Goal: Task Accomplishment & Management: Manage account settings

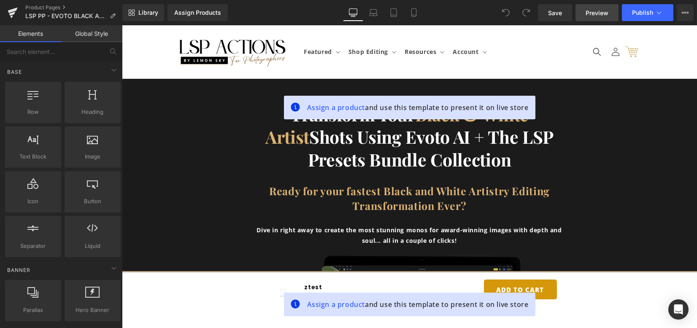
click at [605, 13] on span "Preview" at bounding box center [597, 12] width 23 height 9
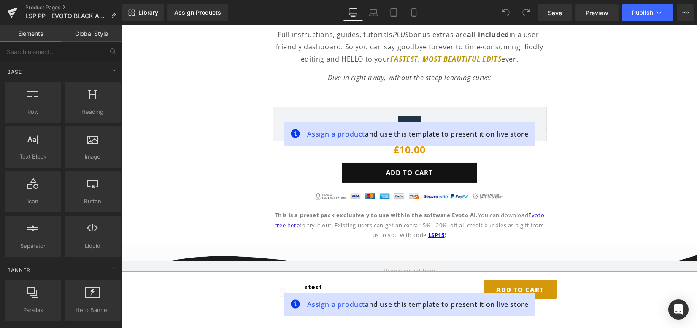
scroll to position [787, 0]
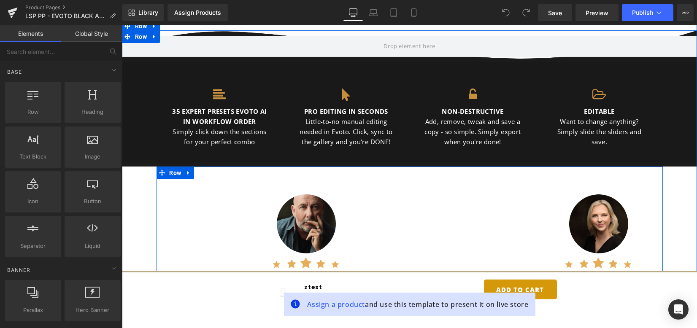
click at [404, 188] on span "Carousel" at bounding box center [410, 186] width 24 height 10
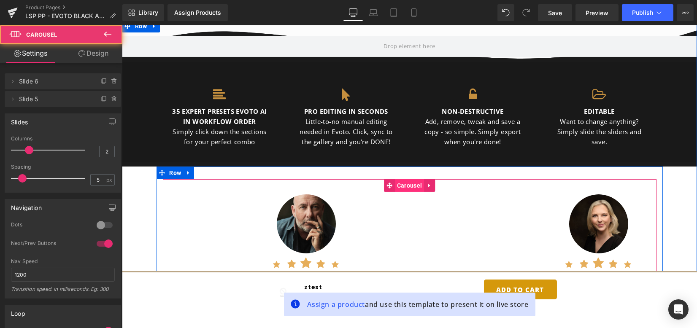
scroll to position [900, 0]
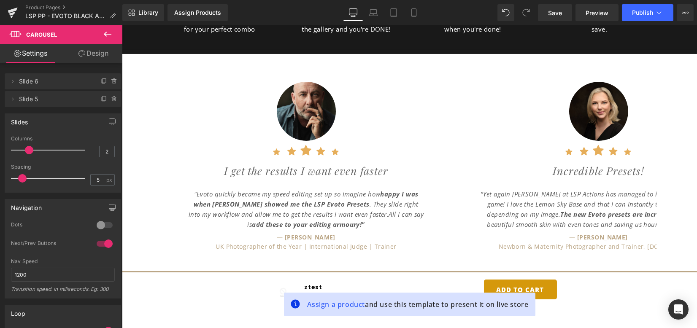
drag, startPoint x: 110, startPoint y: 34, endPoint x: 94, endPoint y: 40, distance: 17.1
click at [110, 34] on icon at bounding box center [108, 34] width 8 height 5
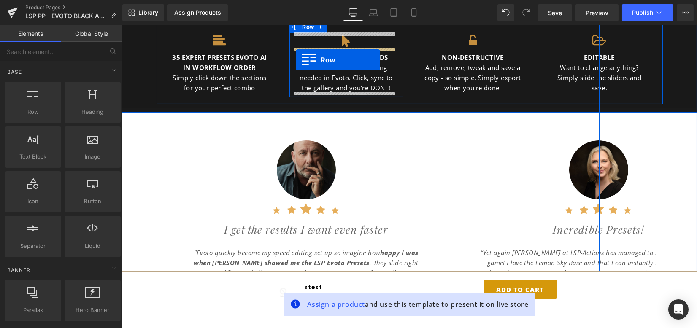
scroll to position [833, 0]
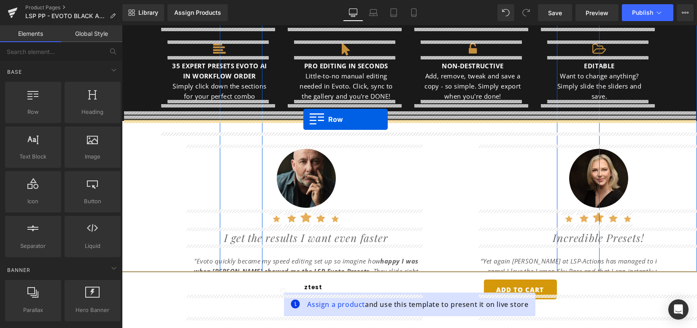
drag, startPoint x: 160, startPoint y: 131, endPoint x: 305, endPoint y: 120, distance: 145.2
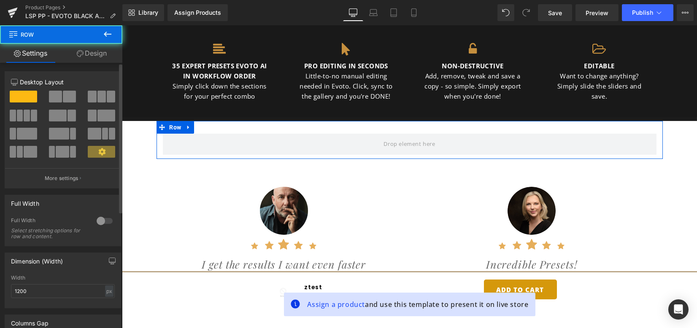
click at [63, 91] on span at bounding box center [69, 97] width 13 height 12
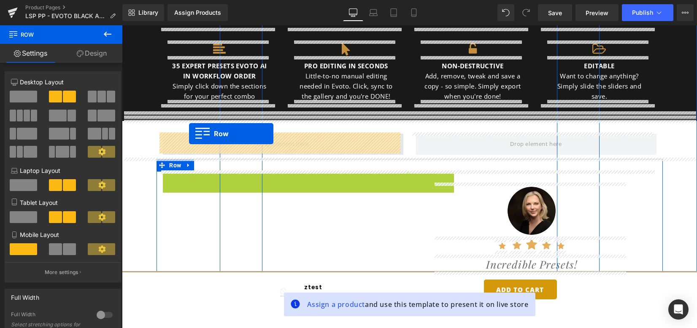
drag, startPoint x: 174, startPoint y: 178, endPoint x: 189, endPoint y: 134, distance: 45.9
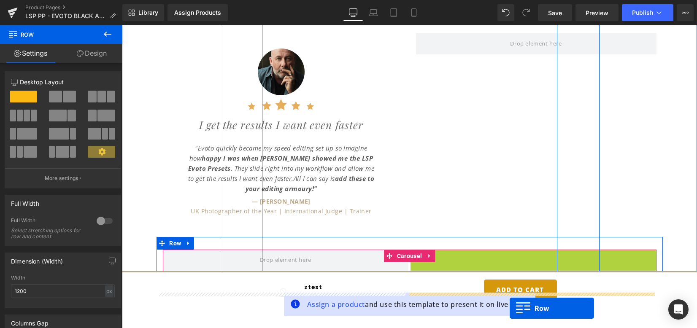
scroll to position [889, 0]
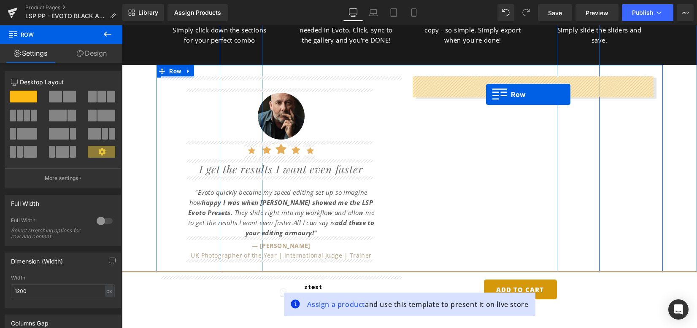
drag, startPoint x: 434, startPoint y: 131, endPoint x: 486, endPoint y: 95, distance: 63.3
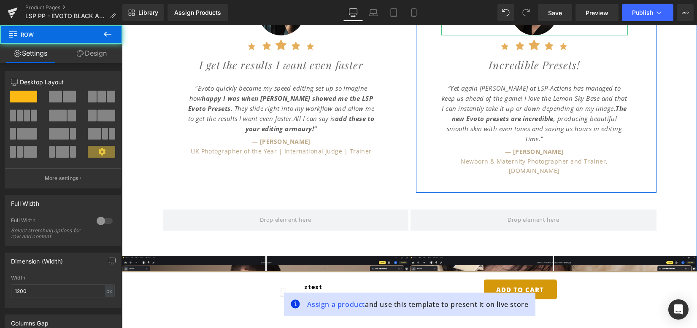
scroll to position [1002, 0]
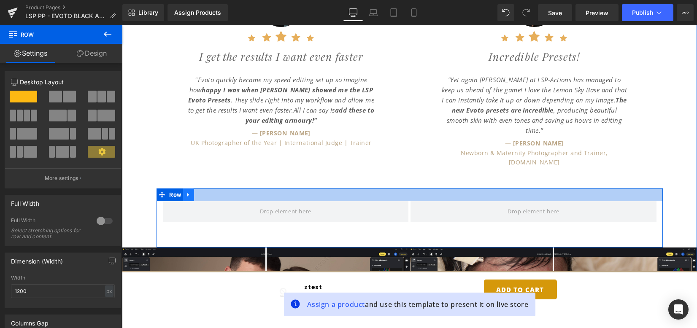
click at [190, 189] on link at bounding box center [188, 195] width 11 height 13
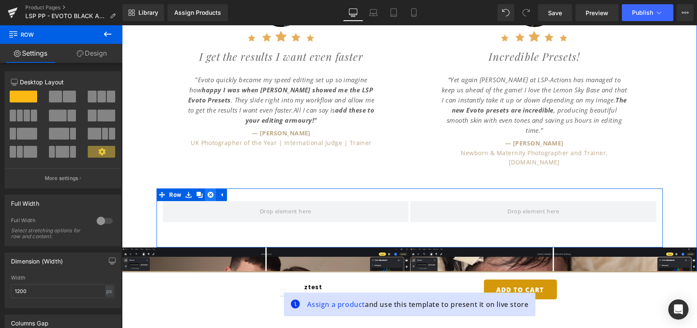
click at [212, 189] on link at bounding box center [210, 195] width 11 height 13
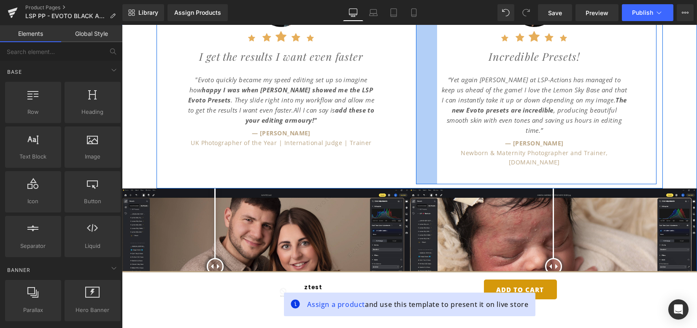
scroll to position [1115, 0]
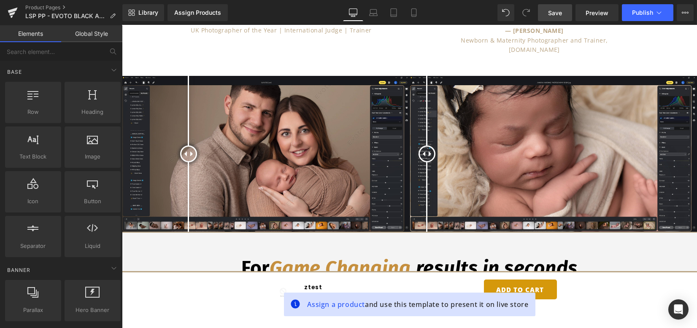
click at [558, 8] on span "Save" at bounding box center [555, 12] width 14 height 9
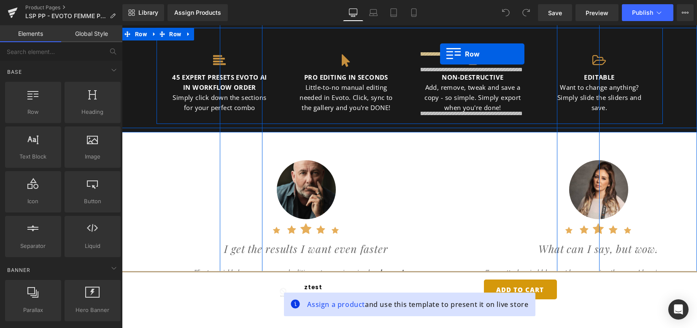
scroll to position [800, 0]
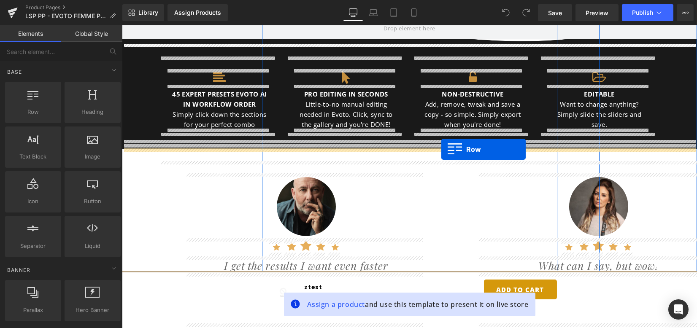
drag, startPoint x: 174, startPoint y: 141, endPoint x: 441, endPoint y: 149, distance: 267.7
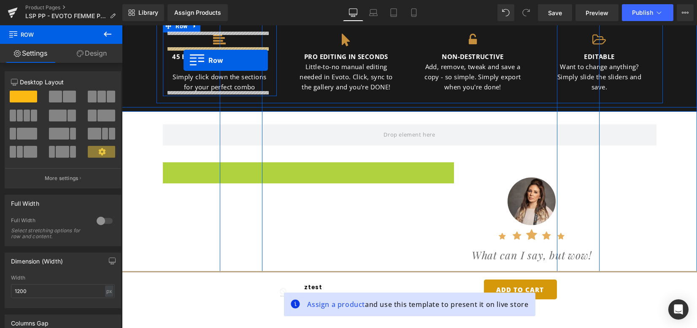
scroll to position [829, 0]
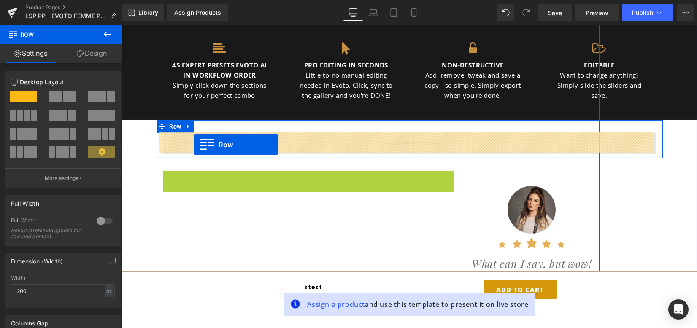
drag, startPoint x: 179, startPoint y: 97, endPoint x: 194, endPoint y: 145, distance: 49.4
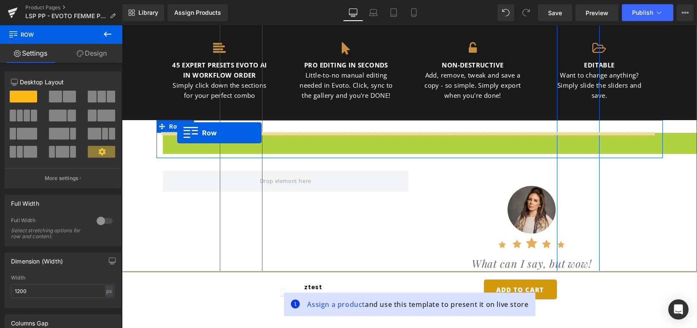
drag, startPoint x: 178, startPoint y: 139, endPoint x: 176, endPoint y: 132, distance: 7.5
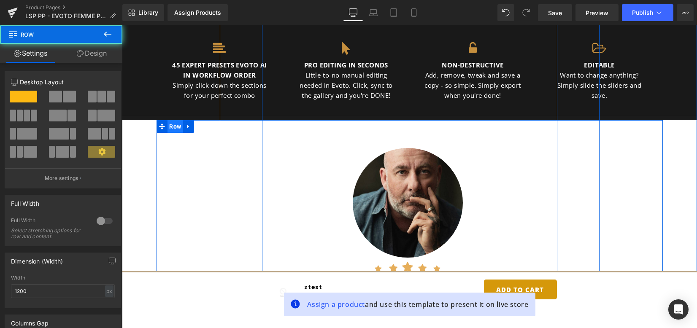
click at [172, 127] on span "Row" at bounding box center [176, 126] width 16 height 13
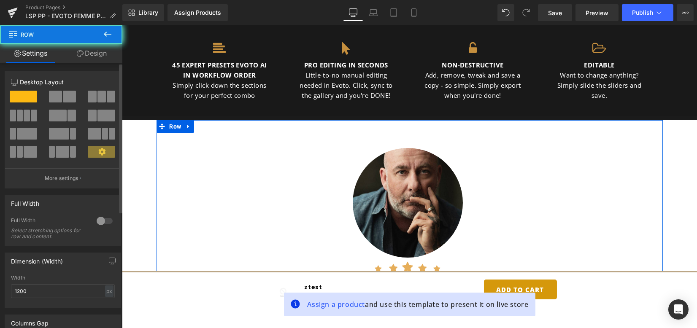
click at [63, 93] on span at bounding box center [69, 97] width 13 height 12
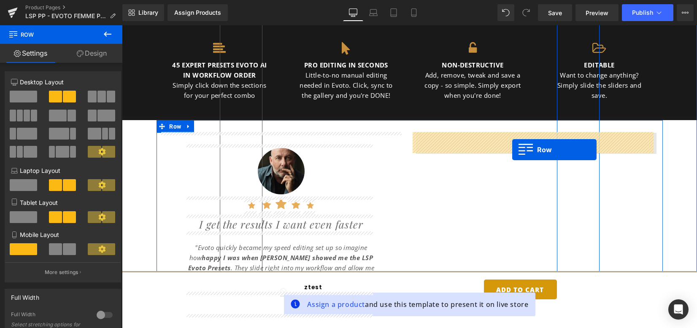
drag, startPoint x: 435, startPoint y: 131, endPoint x: 511, endPoint y: 150, distance: 79.0
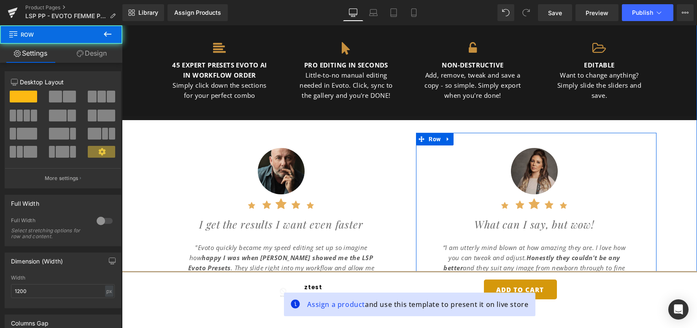
scroll to position [1054, 0]
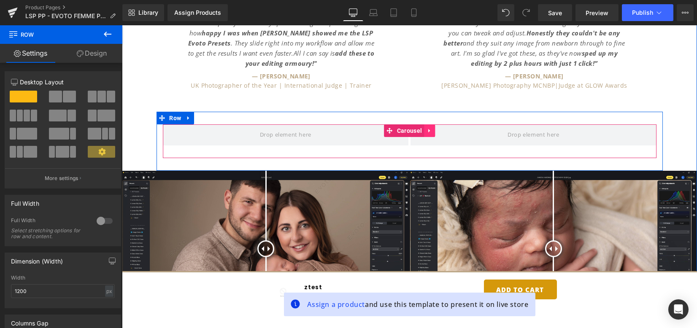
click at [427, 133] on icon at bounding box center [430, 130] width 6 height 6
click at [436, 131] on icon at bounding box center [435, 131] width 6 height 6
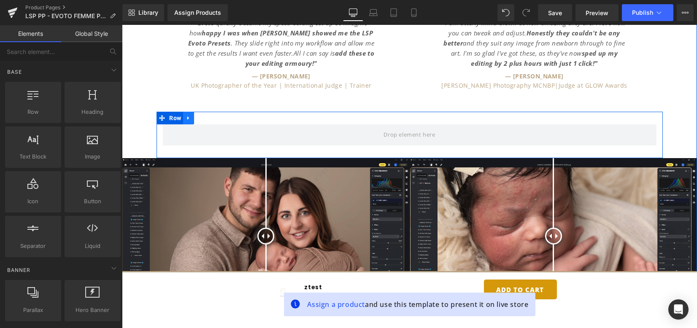
click at [186, 119] on icon at bounding box center [189, 118] width 6 height 6
click at [210, 121] on link at bounding box center [210, 118] width 11 height 13
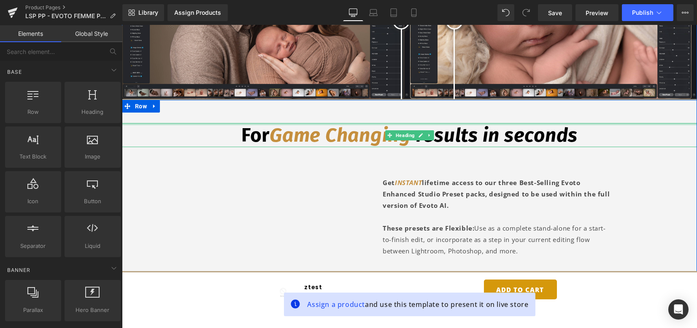
scroll to position [1335, 0]
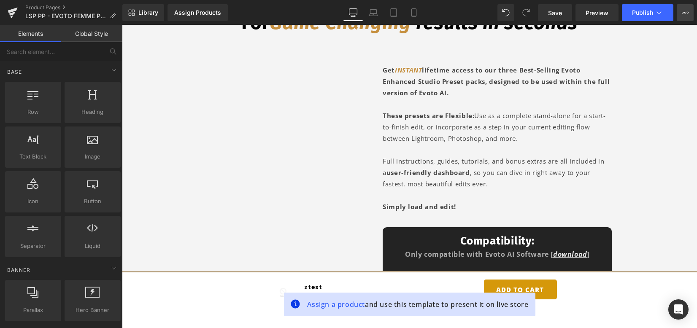
click at [685, 8] on button "View Live Page View with current Template Save Template to Library Schedule Pub…" at bounding box center [685, 12] width 17 height 17
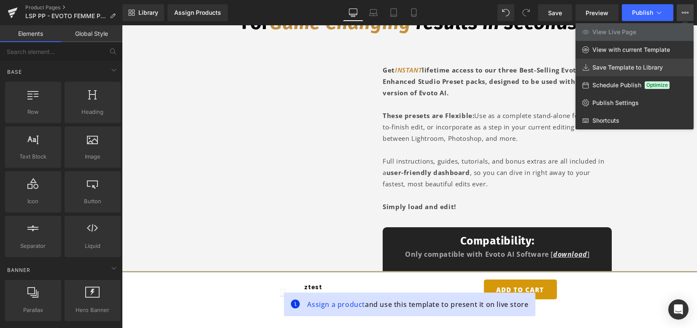
drag, startPoint x: 618, startPoint y: 70, endPoint x: 496, endPoint y: 45, distance: 124.1
click at [618, 70] on span "Save Template to Library" at bounding box center [627, 68] width 70 height 8
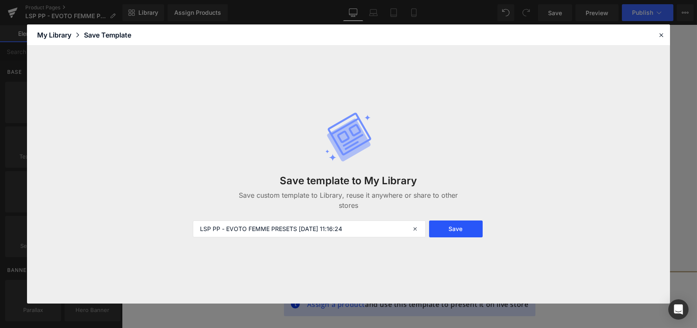
click at [0, 0] on button "Save" at bounding box center [0, 0] width 0 height 0
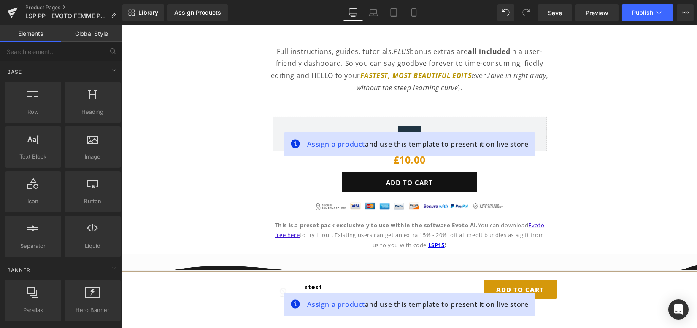
scroll to position [322, 0]
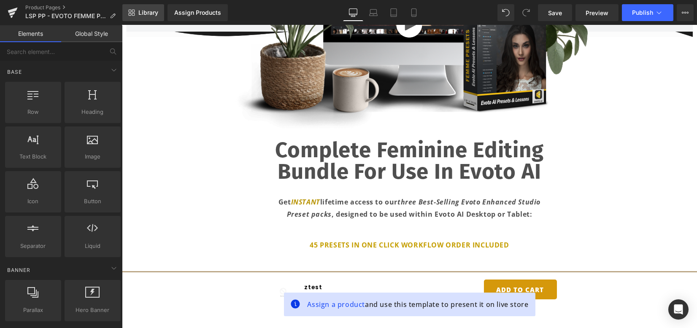
click at [151, 13] on span "Library" at bounding box center [148, 13] width 20 height 8
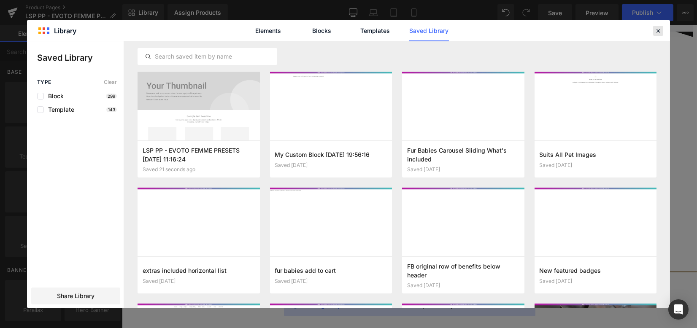
drag, startPoint x: 657, startPoint y: 30, endPoint x: 524, endPoint y: 0, distance: 136.5
click at [0, 0] on icon at bounding box center [0, 0] width 0 height 0
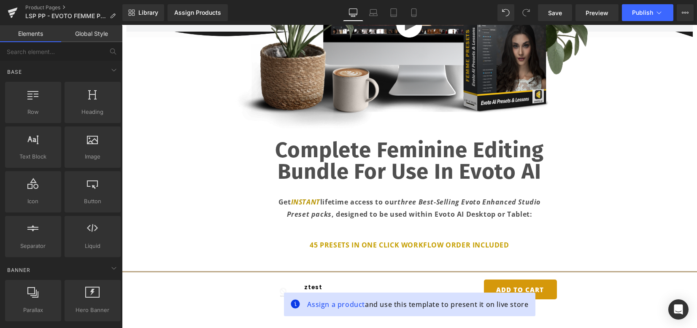
drag, startPoint x: 562, startPoint y: 13, endPoint x: 534, endPoint y: 0, distance: 30.6
click at [562, 13] on span "Save" at bounding box center [555, 12] width 14 height 9
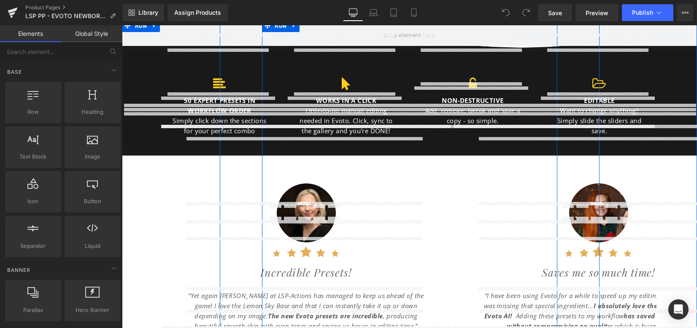
scroll to position [844, 0]
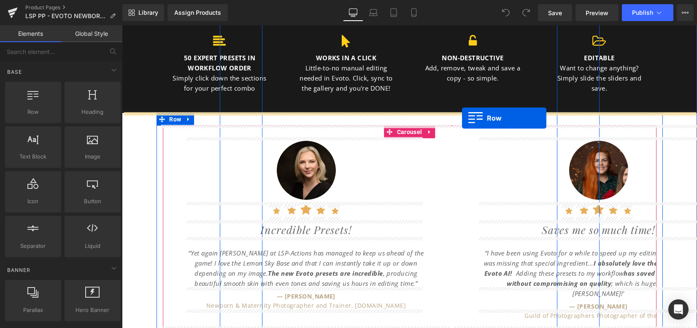
drag, startPoint x: 154, startPoint y: 134, endPoint x: 462, endPoint y: 118, distance: 308.5
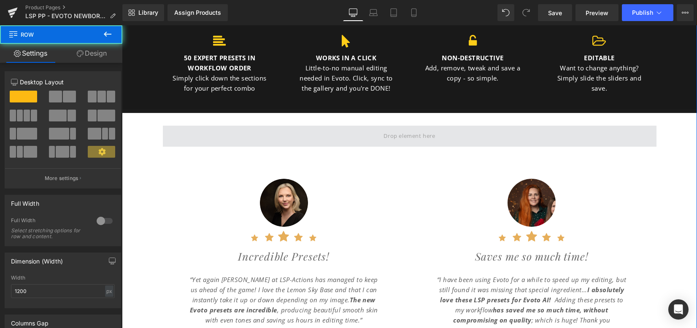
click at [194, 126] on span at bounding box center [410, 136] width 494 height 21
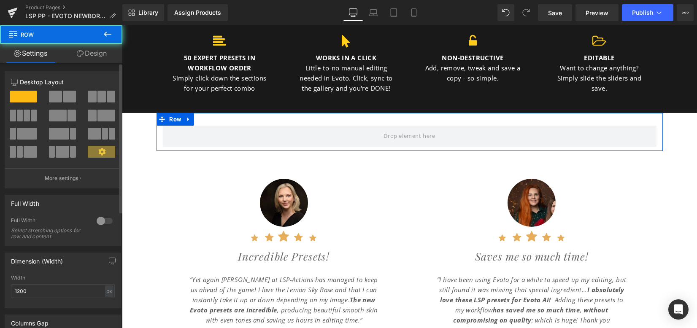
click at [59, 99] on span at bounding box center [55, 97] width 13 height 12
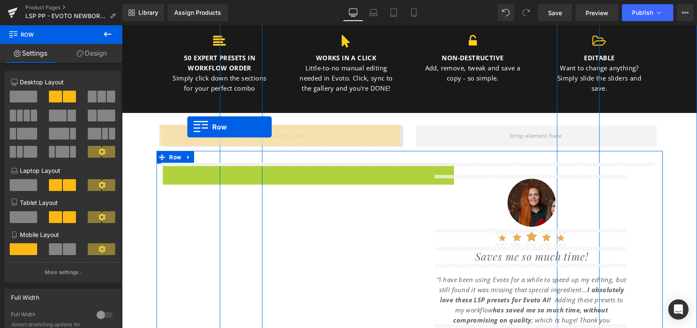
drag, startPoint x: 179, startPoint y: 174, endPoint x: 187, endPoint y: 127, distance: 47.5
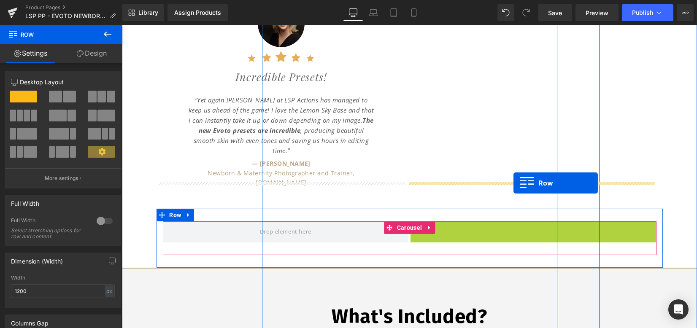
scroll to position [787, 0]
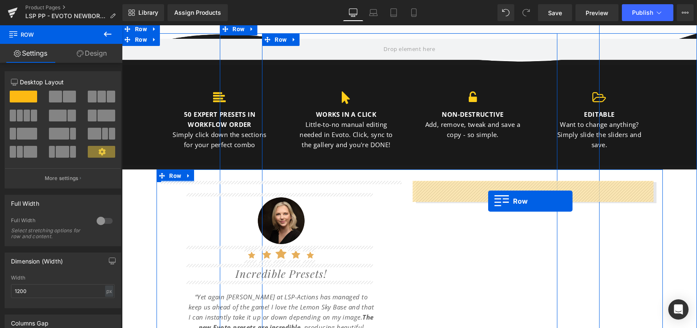
drag, startPoint x: 433, startPoint y: 191, endPoint x: 488, endPoint y: 202, distance: 55.9
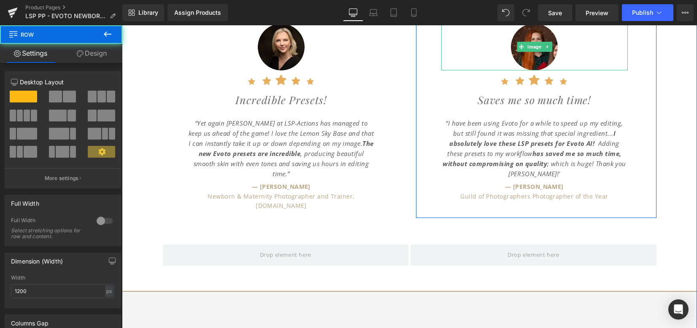
scroll to position [1013, 0]
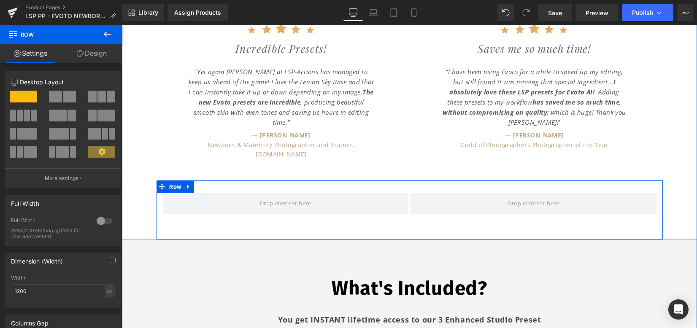
click at [188, 181] on link at bounding box center [188, 187] width 11 height 13
click at [208, 184] on icon at bounding box center [211, 187] width 6 height 6
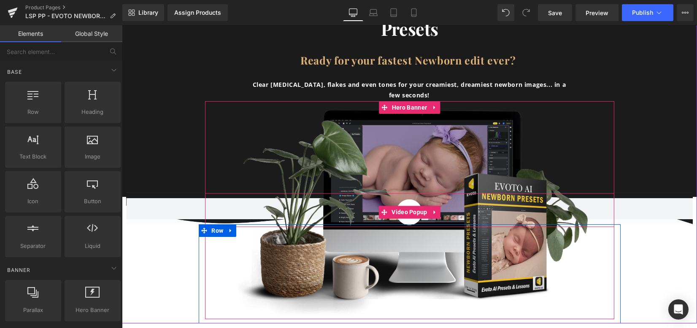
scroll to position [394, 0]
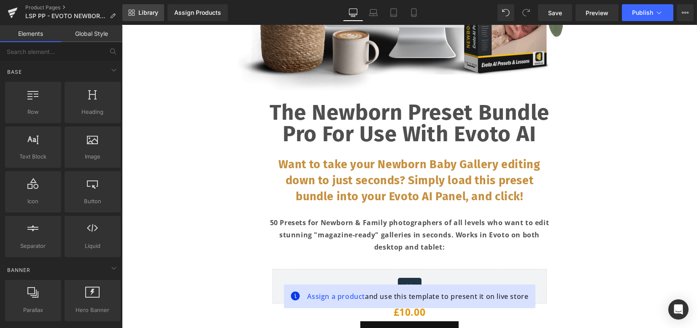
click at [149, 15] on span "Library" at bounding box center [148, 13] width 20 height 8
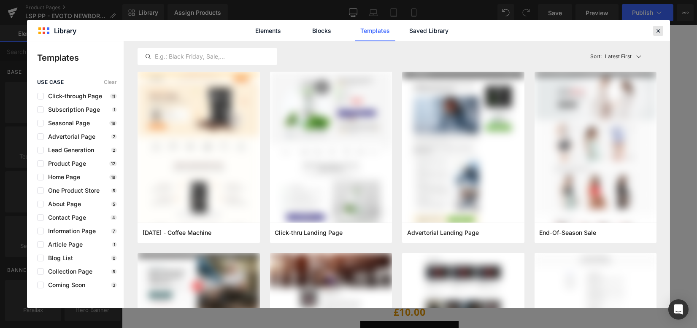
drag, startPoint x: 659, startPoint y: 31, endPoint x: 539, endPoint y: 51, distance: 121.1
click at [659, 31] on icon at bounding box center [659, 31] width 8 height 8
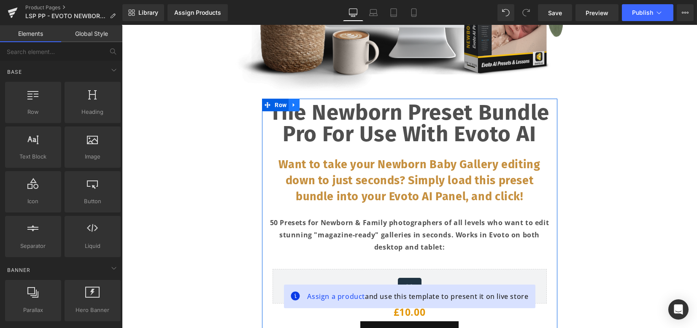
click at [293, 101] on link at bounding box center [294, 105] width 11 height 13
click at [293, 104] on icon at bounding box center [294, 105] width 6 height 6
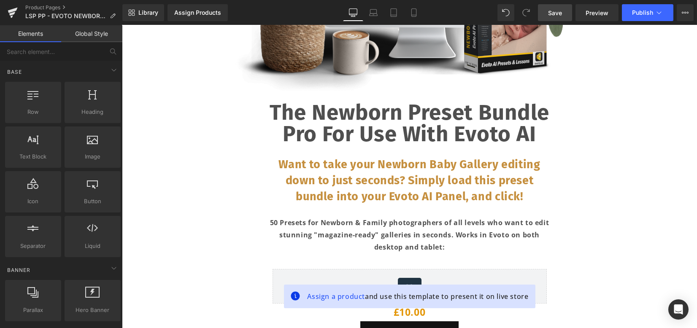
click at [547, 19] on link "Save" at bounding box center [555, 12] width 34 height 17
